Goal: Information Seeking & Learning: Learn about a topic

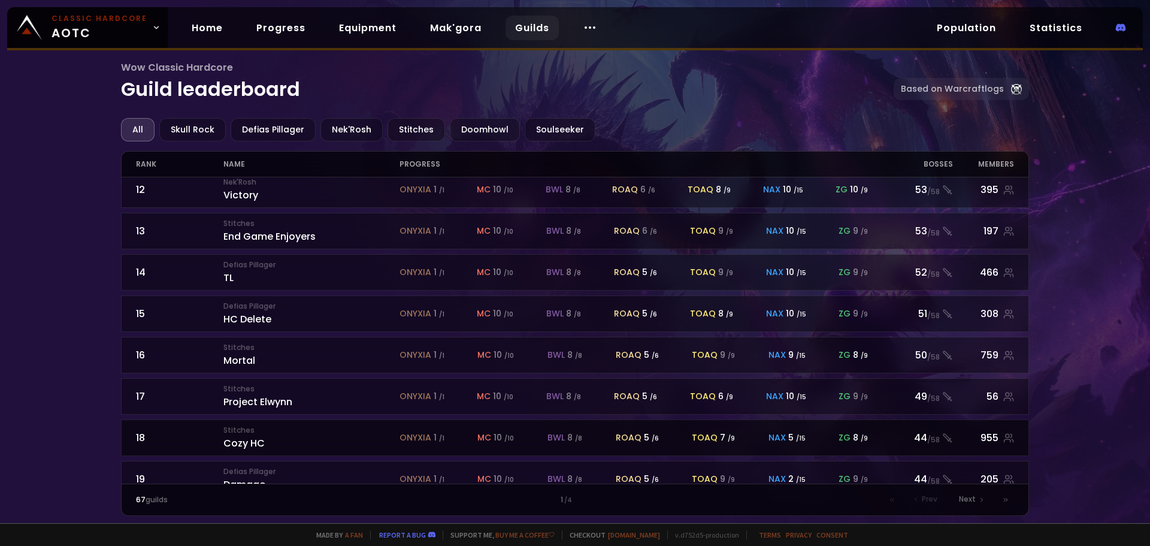
scroll to position [525, 0]
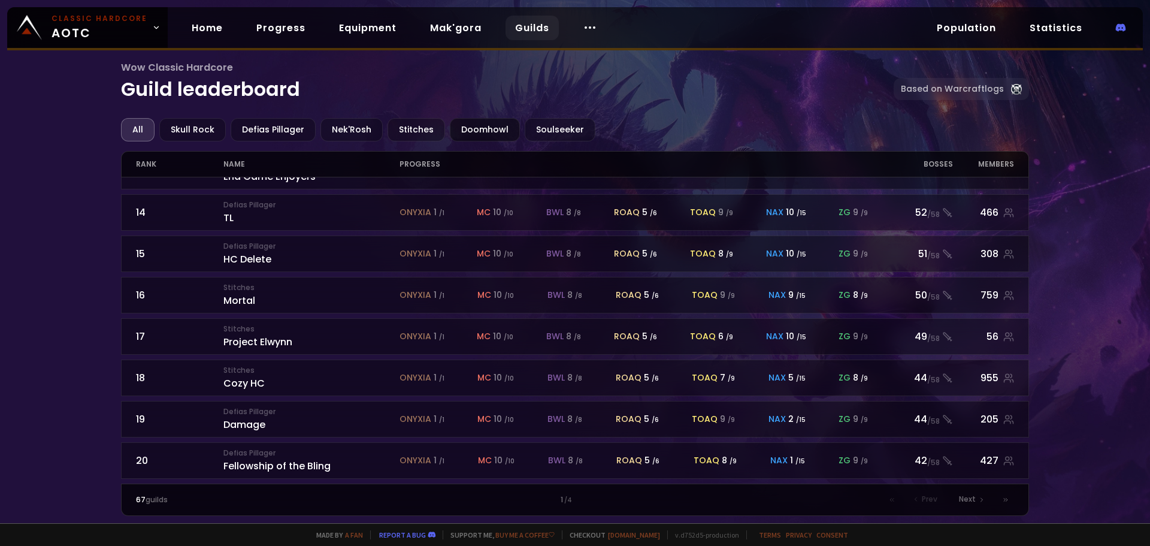
click at [473, 126] on div "Doomhowl" at bounding box center [485, 129] width 70 height 23
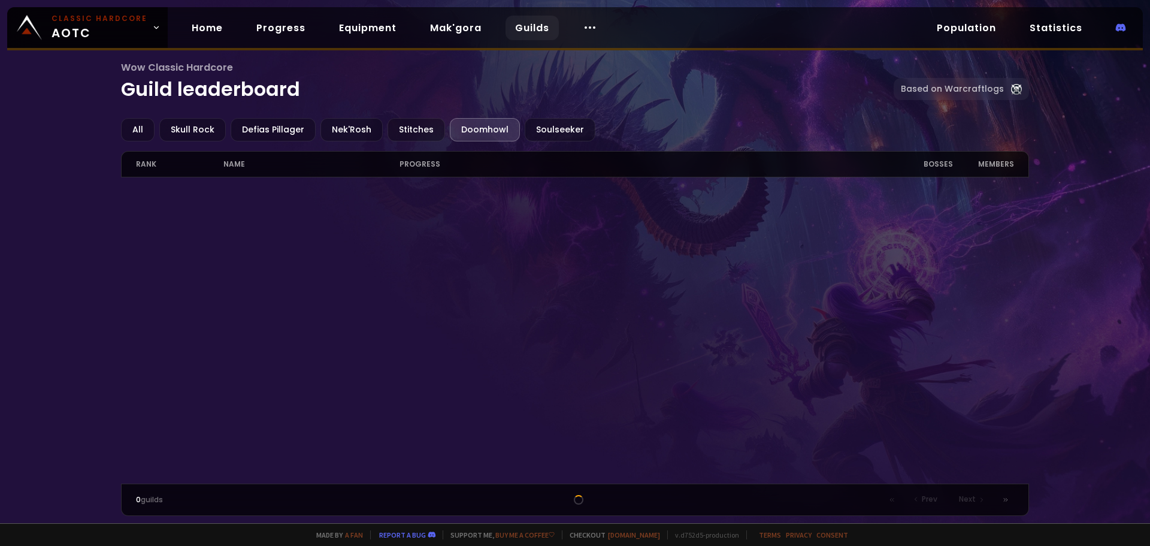
click at [459, 124] on div "Doomhowl" at bounding box center [485, 129] width 70 height 23
click at [134, 497] on div "0 guilds Prev Next" at bounding box center [575, 499] width 909 height 32
click at [567, 120] on div "Soulseeker" at bounding box center [560, 129] width 71 height 23
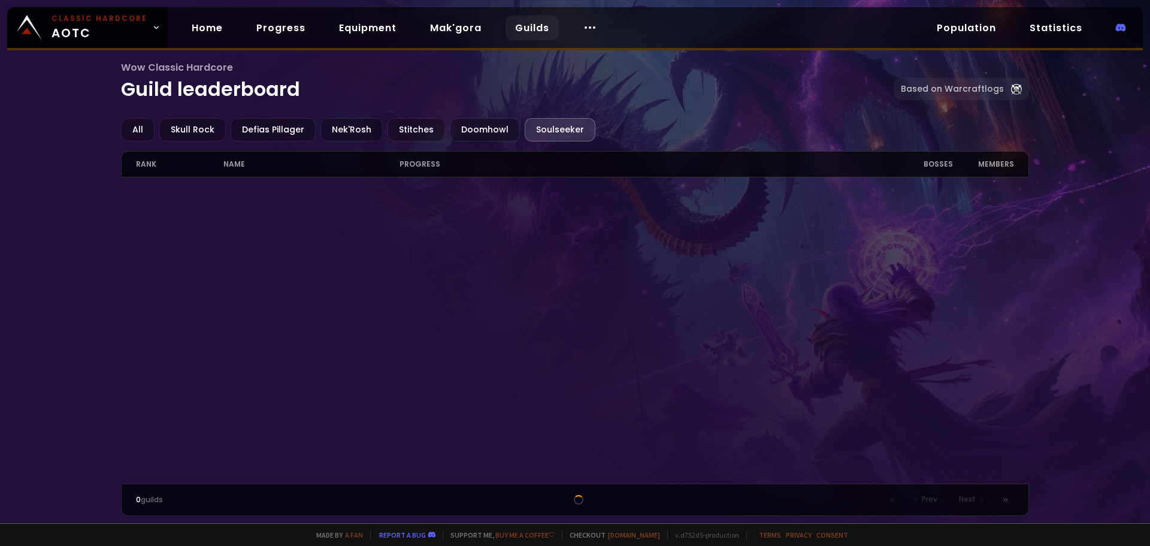
click at [398, 107] on div "Wow Classic Hardcore Guild leaderboard Based on Warcraftlogs" at bounding box center [575, 89] width 909 height 58
click at [404, 129] on div "Stitches" at bounding box center [416, 129] width 57 height 23
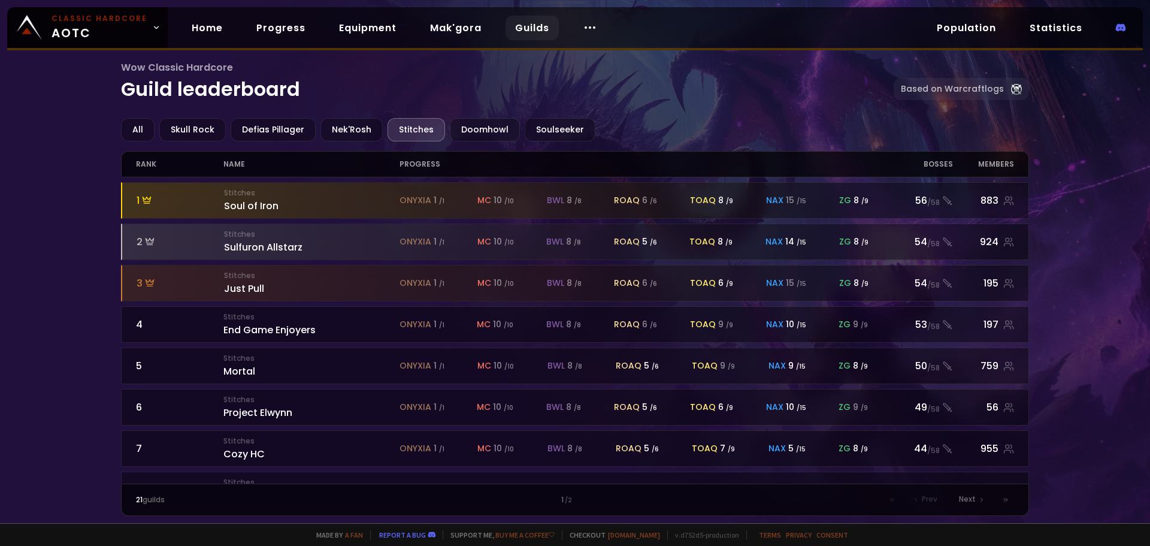
click at [425, 126] on div "Stitches" at bounding box center [416, 129] width 57 height 23
click at [461, 126] on div "Doomhowl" at bounding box center [485, 129] width 70 height 23
